Goal: Communication & Community: Answer question/provide support

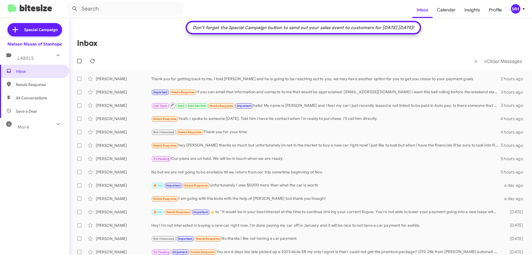
click at [35, 95] on span "All Conversations" at bounding box center [31, 98] width 31 height 6
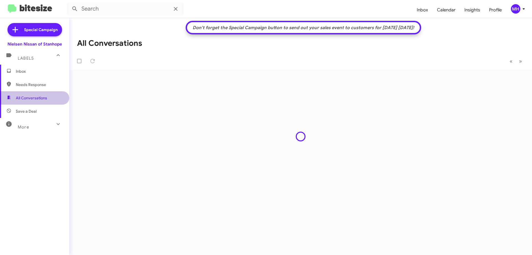
type input "in:all-conversations"
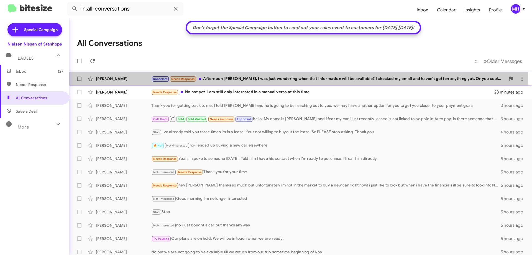
click at [214, 77] on div "Important Needs Response Afternoon [PERSON_NAME], I was just wondering when tha…" at bounding box center [328, 79] width 354 height 6
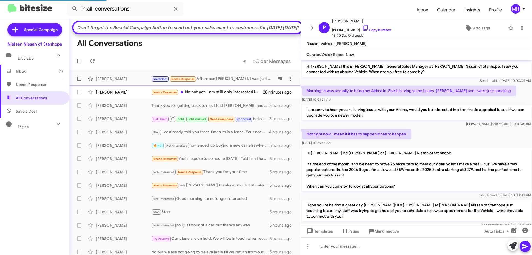
scroll to position [383, 0]
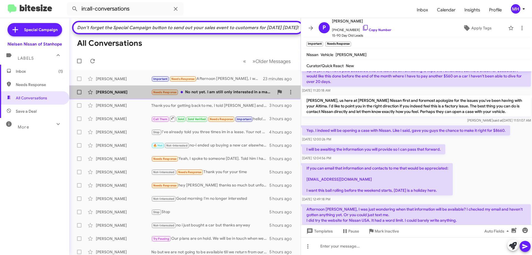
click at [199, 95] on div "Needs Response No not yet. I am still only interested in a manual versa at this…" at bounding box center [212, 92] width 123 height 6
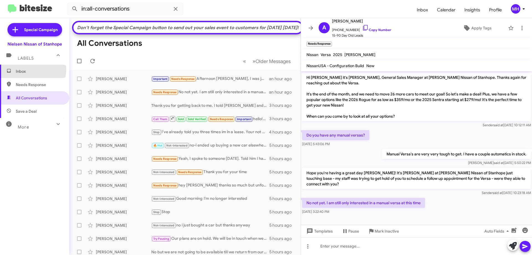
click at [31, 70] on span "Inbox" at bounding box center [39, 72] width 47 height 6
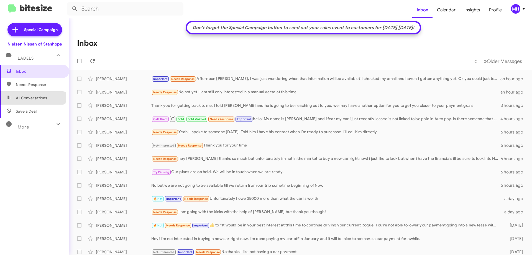
click at [30, 96] on span "All Conversations" at bounding box center [31, 98] width 31 height 6
type input "in:all-conversations"
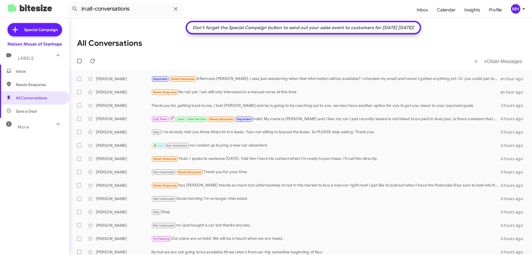
click at [37, 67] on span "Inbox" at bounding box center [34, 71] width 69 height 13
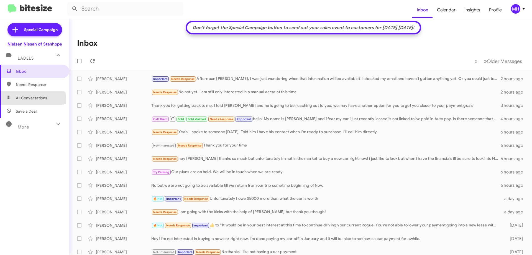
click at [28, 100] on span "All Conversations" at bounding box center [31, 98] width 31 height 6
type input "in:all-conversations"
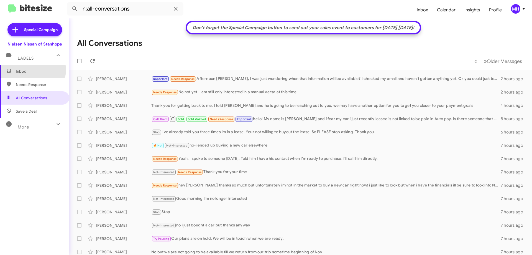
click at [27, 70] on span "Inbox" at bounding box center [39, 72] width 47 height 6
